Goal: Information Seeking & Learning: Learn about a topic

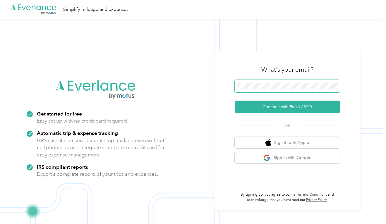
click at [289, 89] on span at bounding box center [286, 86] width 105 height 13
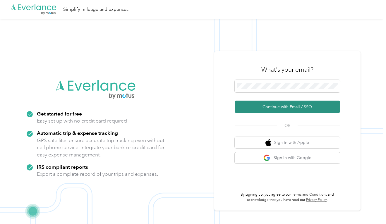
click at [297, 104] on button "Continue with Email / SSO" at bounding box center [286, 107] width 105 height 12
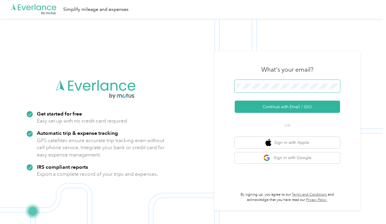
click at [267, 83] on span at bounding box center [286, 86] width 105 height 13
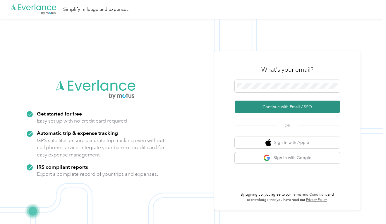
click at [268, 103] on button "Continue with Email / SSO" at bounding box center [286, 107] width 105 height 12
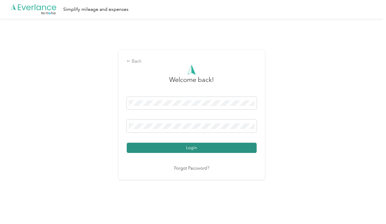
click at [222, 149] on button "Login" at bounding box center [192, 148] width 130 height 10
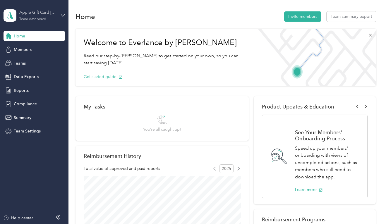
click at [32, 15] on div "Apple Gift Card [GEOGRAPHIC_DATA]" at bounding box center [37, 12] width 37 height 6
click at [33, 46] on div "Team dashboard" at bounding box center [25, 47] width 32 height 6
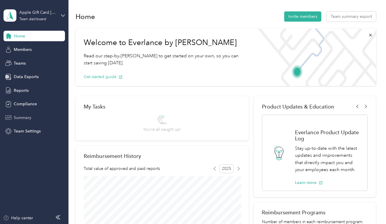
click at [24, 115] on span "Summary" at bounding box center [23, 118] width 18 height 6
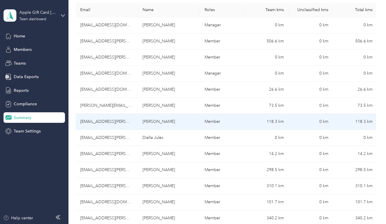
scroll to position [104, 0]
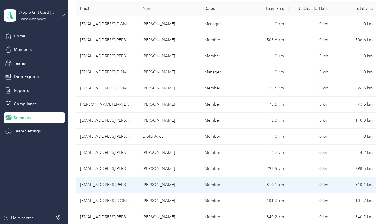
click at [155, 184] on td "[PERSON_NAME]" at bounding box center [169, 185] width 62 height 16
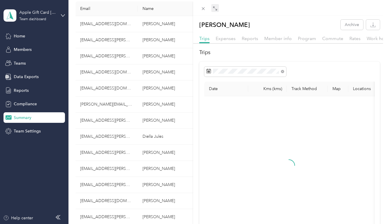
click at [212, 8] on span at bounding box center [215, 8] width 8 height 8
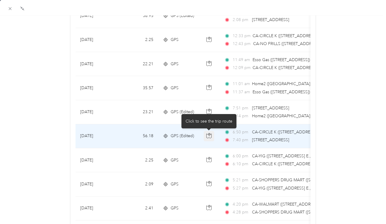
click at [210, 135] on icon "button" at bounding box center [208, 135] width 5 height 5
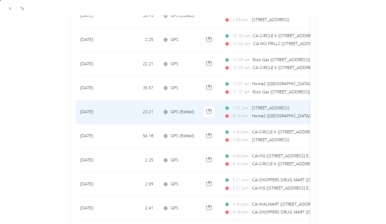
click at [264, 113] on span "Home2 ([GEOGRAPHIC_DATA], [GEOGRAPHIC_DATA], [GEOGRAPHIC_DATA])" at bounding box center [326, 115] width 148 height 5
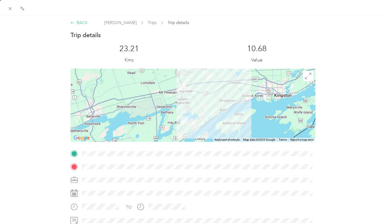
click at [82, 20] on div "BACK" at bounding box center [78, 23] width 17 height 6
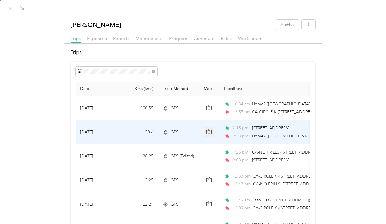
click at [210, 131] on icon "button" at bounding box center [208, 131] width 5 height 5
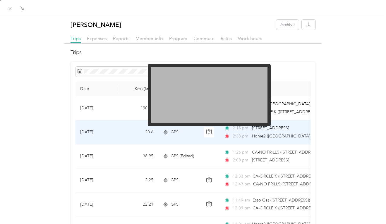
click at [214, 101] on img at bounding box center [209, 95] width 117 height 56
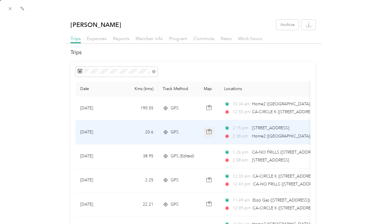
click at [207, 132] on icon "button" at bounding box center [208, 131] width 5 height 5
click at [212, 131] on button "button" at bounding box center [208, 132] width 11 height 11
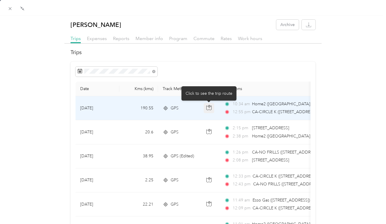
click at [212, 107] on button "button" at bounding box center [208, 108] width 11 height 11
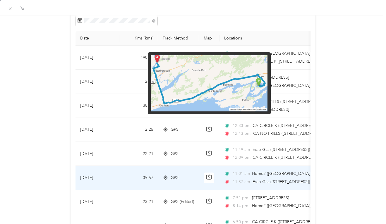
scroll to position [139, 0]
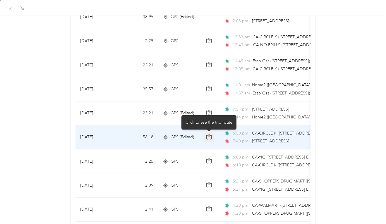
click at [208, 135] on icon "button" at bounding box center [209, 135] width 2 height 3
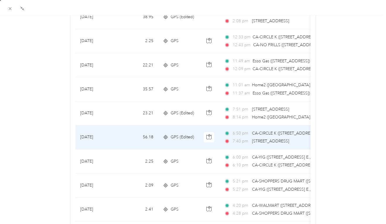
click at [240, 145] on td "6:50 pm CA-CIRCLE K ([STREET_ADDRESS][PERSON_NAME]) 7:40 pm [STREET_ADDRESS]" at bounding box center [286, 137] width 134 height 24
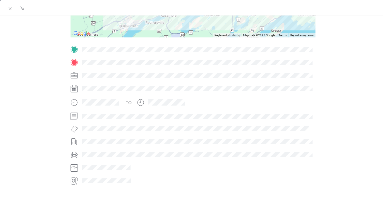
scroll to position [59, 0]
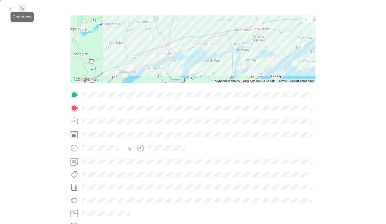
click at [21, 8] on icon at bounding box center [22, 8] width 5 height 5
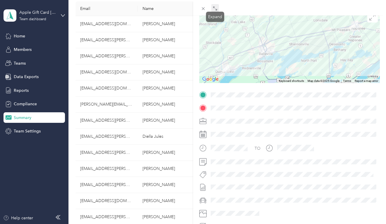
click at [215, 7] on icon at bounding box center [214, 8] width 5 height 5
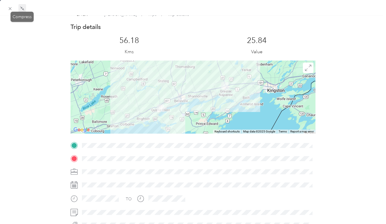
scroll to position [0, 0]
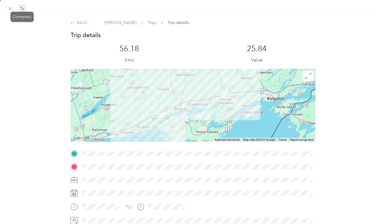
click at [77, 22] on div "BACK" at bounding box center [78, 23] width 17 height 6
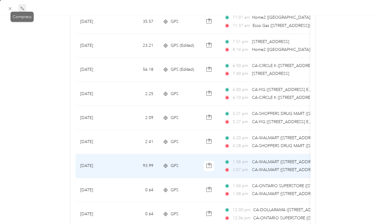
scroll to position [205, 0]
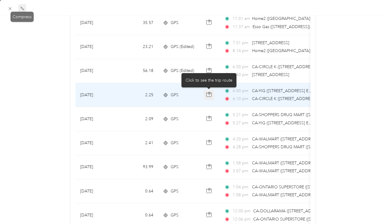
click at [206, 95] on icon "button" at bounding box center [208, 94] width 5 height 5
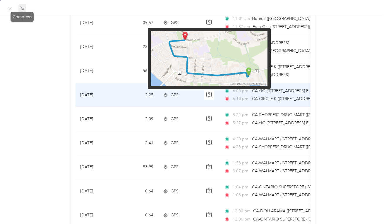
click at [201, 68] on img at bounding box center [209, 58] width 117 height 55
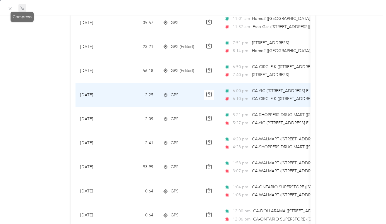
click at [227, 96] on div "6:10 pm CA-CIRCLE K ([STREET_ADDRESS][PERSON_NAME])" at bounding box center [285, 99] width 123 height 6
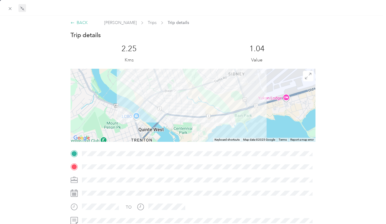
click at [74, 23] on icon at bounding box center [72, 23] width 4 height 4
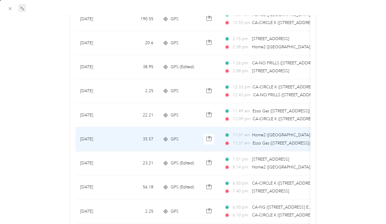
scroll to position [94, 0]
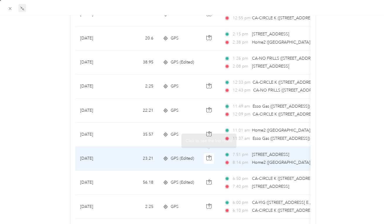
click at [235, 158] on div "7:51 pm [STREET_ADDRESS] 8:14 pm Home2 ([GEOGRAPHIC_DATA], [GEOGRAPHIC_DATA], […" at bounding box center [285, 158] width 123 height 14
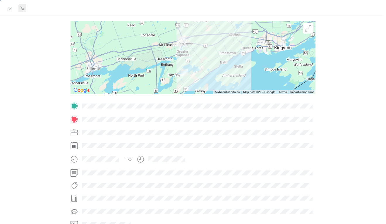
scroll to position [4, 0]
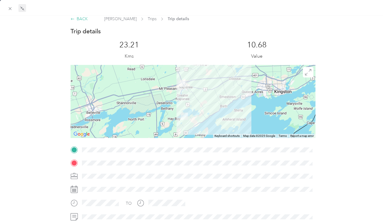
click at [79, 19] on div "BACK" at bounding box center [78, 19] width 17 height 6
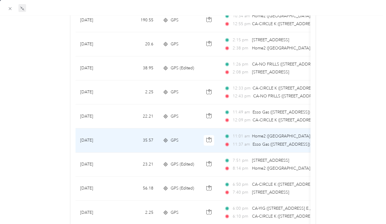
scroll to position [133, 0]
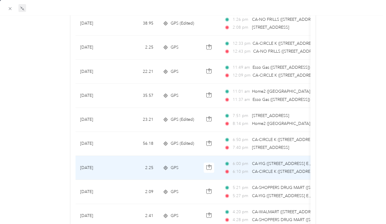
click at [252, 167] on div "6:00 pm CA-YIG ([STREET_ADDRESS] E., [GEOGRAPHIC_DATA], [GEOGRAPHIC_DATA]) 6:10…" at bounding box center [285, 167] width 123 height 14
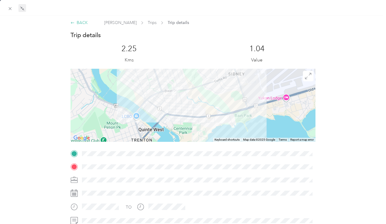
click at [78, 23] on div "BACK" at bounding box center [78, 23] width 17 height 6
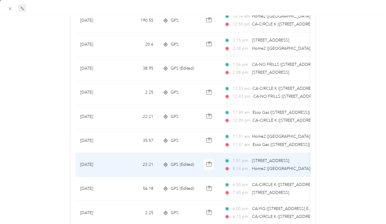
scroll to position [92, 0]
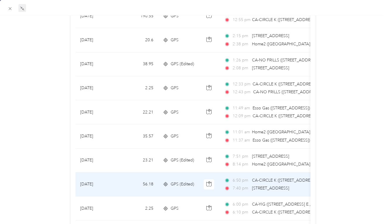
click at [252, 186] on span "[STREET_ADDRESS]" at bounding box center [270, 188] width 37 height 5
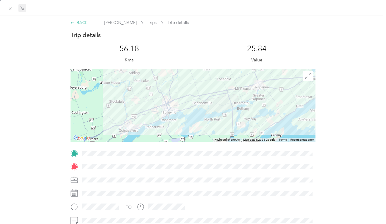
click at [85, 21] on div "BACK" at bounding box center [78, 23] width 17 height 6
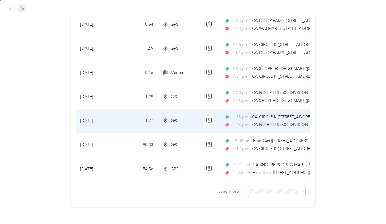
scroll to position [557, 0]
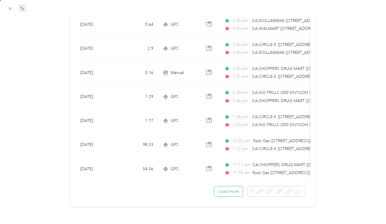
click at [225, 186] on button "Load more" at bounding box center [228, 191] width 29 height 10
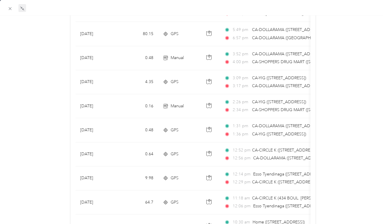
scroll to position [1158, 0]
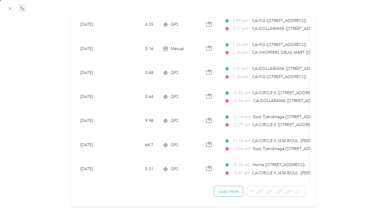
click at [225, 186] on button "Load more" at bounding box center [228, 191] width 29 height 10
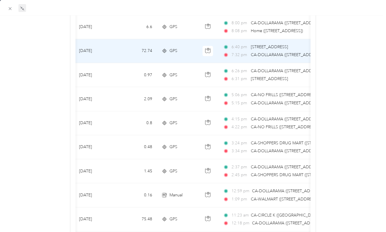
scroll to position [0, 2]
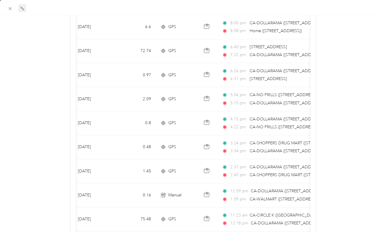
drag, startPoint x: 315, startPoint y: 5, endPoint x: 316, endPoint y: -91, distance: 96.2
click at [316, 0] on html "Apple Gift Card Canada Team dashboard Home Members Teams Data Exports Reports C…" at bounding box center [191, 116] width 383 height 232
click at [319, 10] on div at bounding box center [193, 7] width 386 height 15
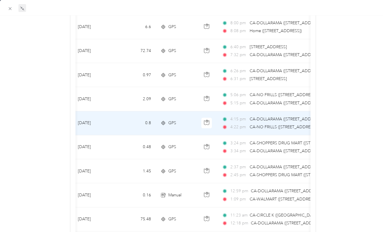
scroll to position [0, 0]
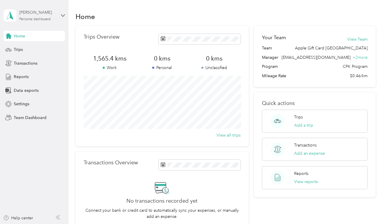
click at [32, 18] on div "Personal dashboard" at bounding box center [34, 20] width 31 height 4
click at [31, 47] on div "Team dashboard" at bounding box center [24, 48] width 31 height 6
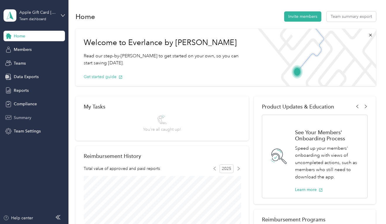
click at [27, 118] on span "Summary" at bounding box center [23, 118] width 18 height 6
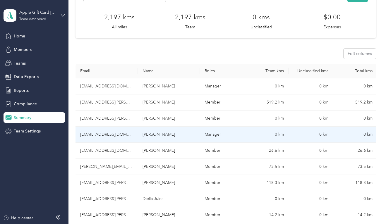
scroll to position [89, 0]
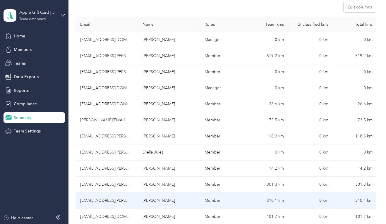
click at [95, 201] on td "[EMAIL_ADDRESS][PERSON_NAME][DOMAIN_NAME]" at bounding box center [106, 201] width 62 height 16
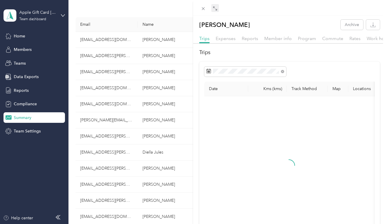
click at [215, 8] on icon at bounding box center [214, 8] width 5 height 5
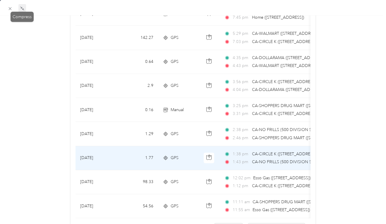
scroll to position [529, 0]
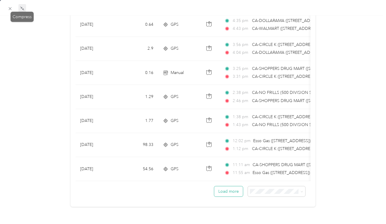
click at [226, 196] on button "Load more" at bounding box center [228, 191] width 29 height 10
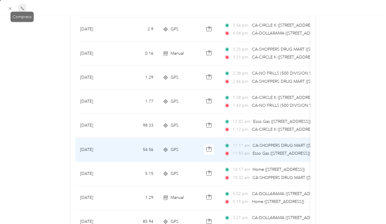
scroll to position [579, 0]
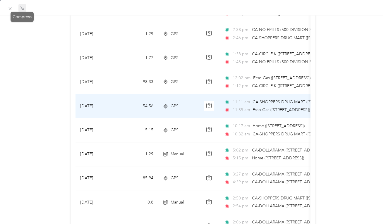
click at [272, 107] on span "Esso Gas ([STREET_ADDRESS])" at bounding box center [280, 110] width 57 height 6
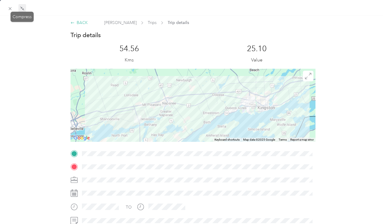
click at [80, 23] on div "BACK" at bounding box center [78, 23] width 17 height 6
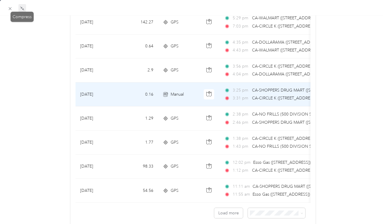
scroll to position [547, 0]
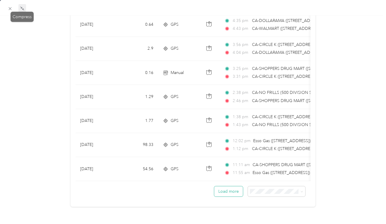
click at [234, 186] on button "Load more" at bounding box center [228, 191] width 29 height 10
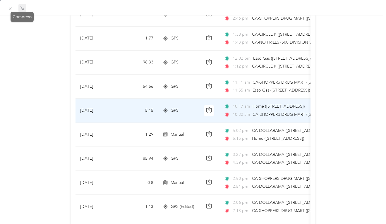
scroll to position [592, 0]
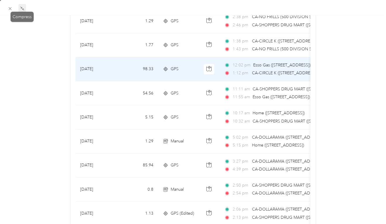
click at [236, 68] on div "12:02 pm Esso Gas (319 Highway 49, Tyendinaga Mohawk Territory, ON) 1:12 pm CA-…" at bounding box center [285, 69] width 123 height 14
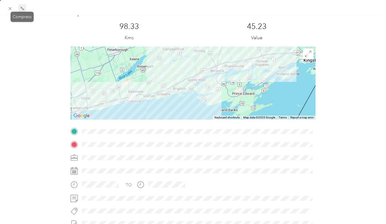
scroll to position [21, 0]
